Goal: Information Seeking & Learning: Learn about a topic

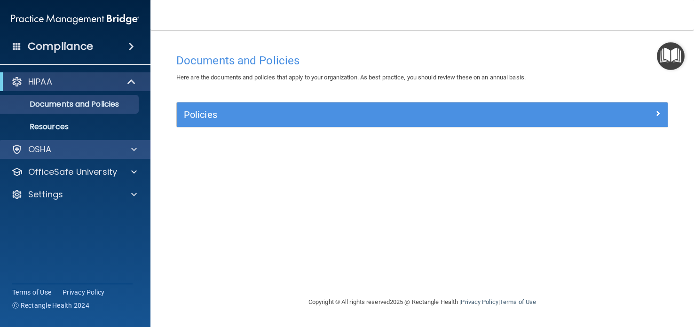
click at [143, 157] on div "OSHA" at bounding box center [75, 149] width 151 height 19
click at [132, 154] on span at bounding box center [134, 149] width 6 height 11
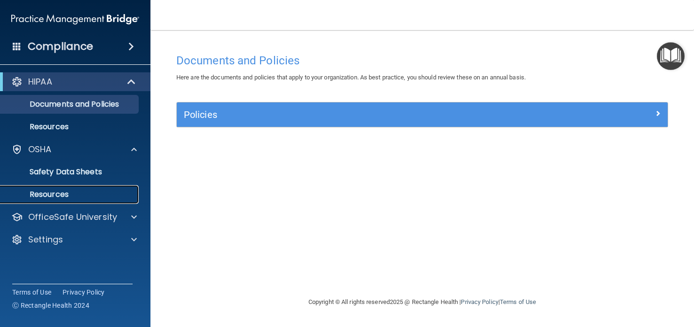
click at [81, 193] on p "Resources" at bounding box center [70, 194] width 128 height 9
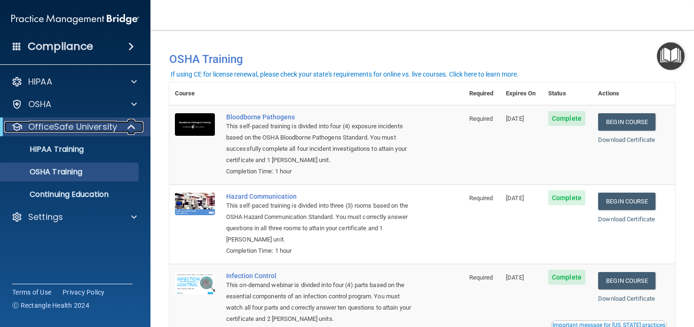
click at [47, 122] on p "OfficeSafe University" at bounding box center [72, 126] width 89 height 11
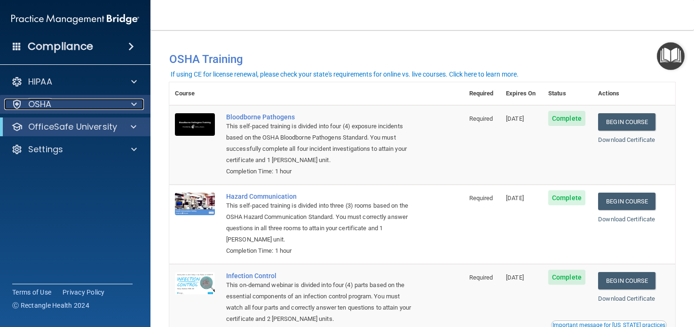
click at [42, 99] on p "OSHA" at bounding box center [40, 104] width 24 height 11
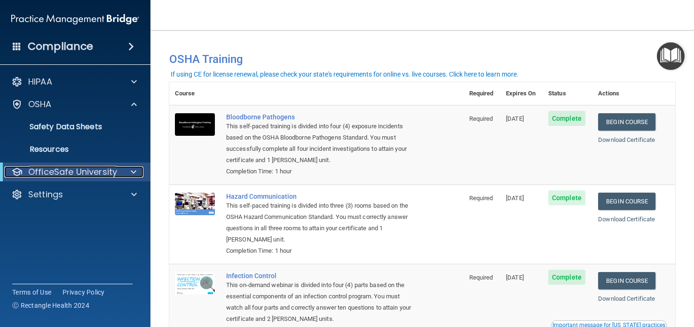
click at [45, 169] on p "OfficeSafe University" at bounding box center [72, 172] width 89 height 11
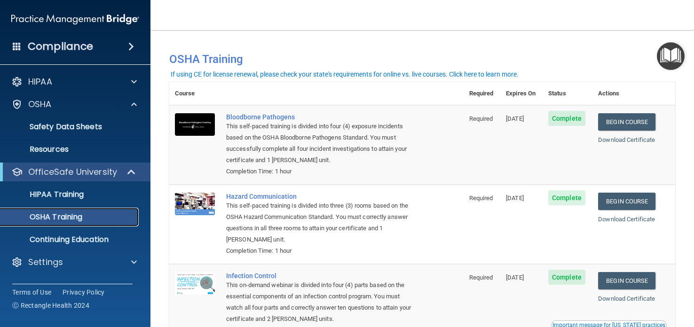
click at [47, 215] on p "OSHA Training" at bounding box center [44, 217] width 76 height 9
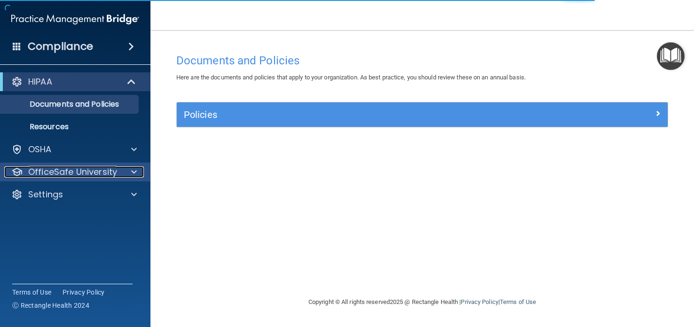
click at [129, 169] on div at bounding box center [133, 172] width 24 height 11
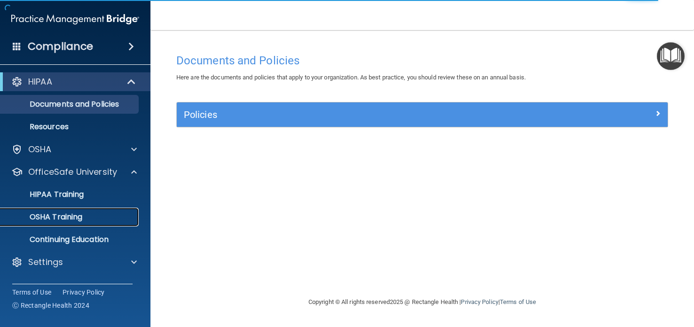
click at [100, 215] on div "OSHA Training" at bounding box center [70, 217] width 128 height 9
